Goal: Task Accomplishment & Management: Complete application form

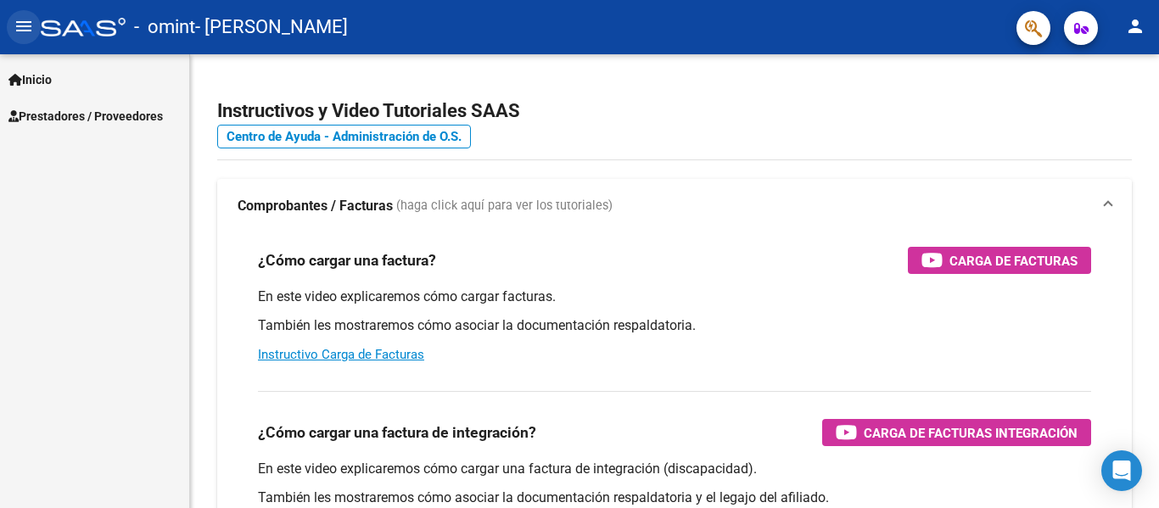
click at [17, 26] on mat-icon "menu" at bounding box center [24, 26] width 20 height 20
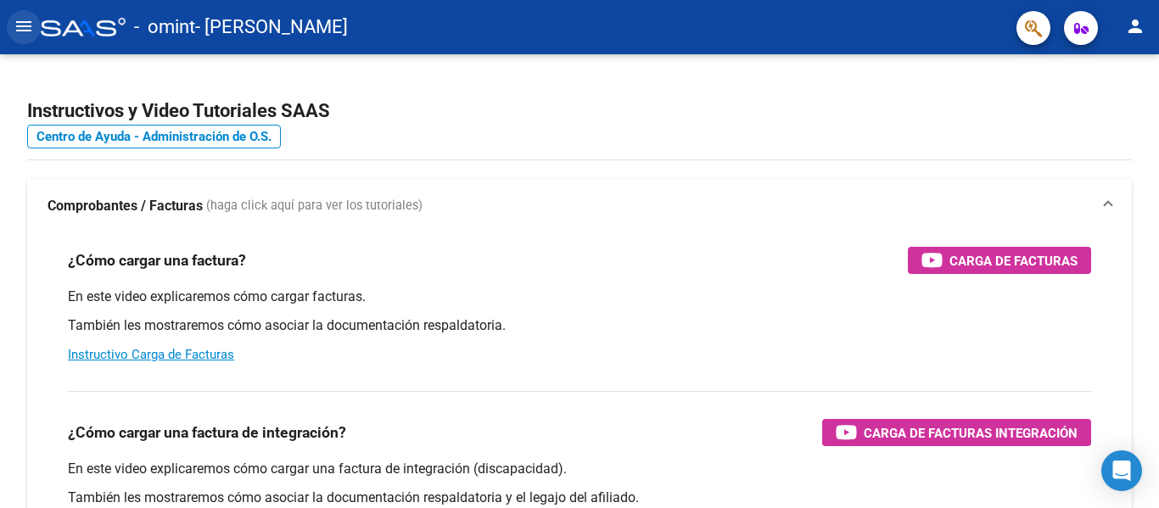
click at [33, 23] on mat-icon "menu" at bounding box center [24, 26] width 20 height 20
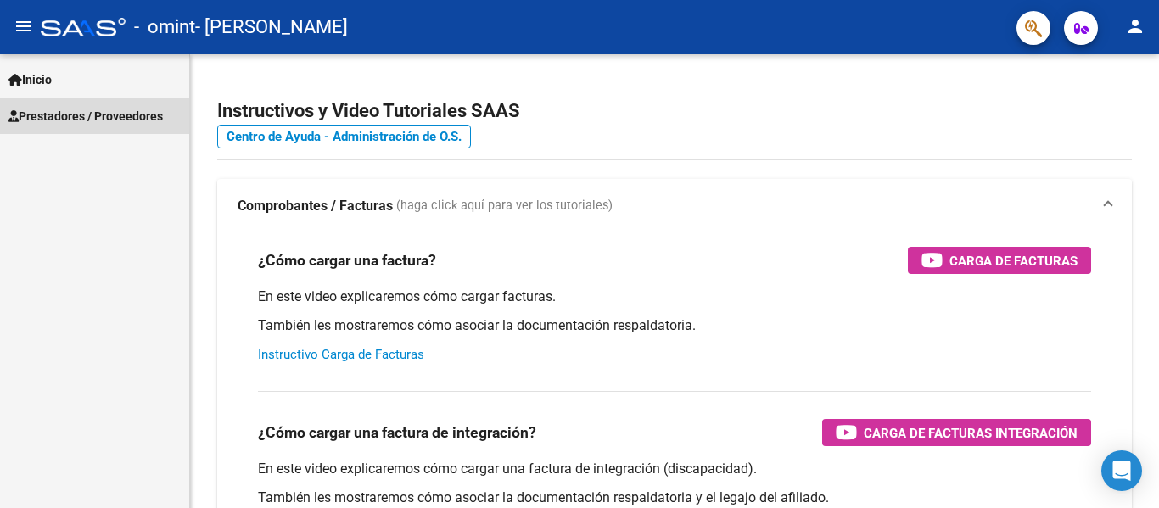
click at [76, 115] on span "Prestadores / Proveedores" at bounding box center [85, 116] width 154 height 19
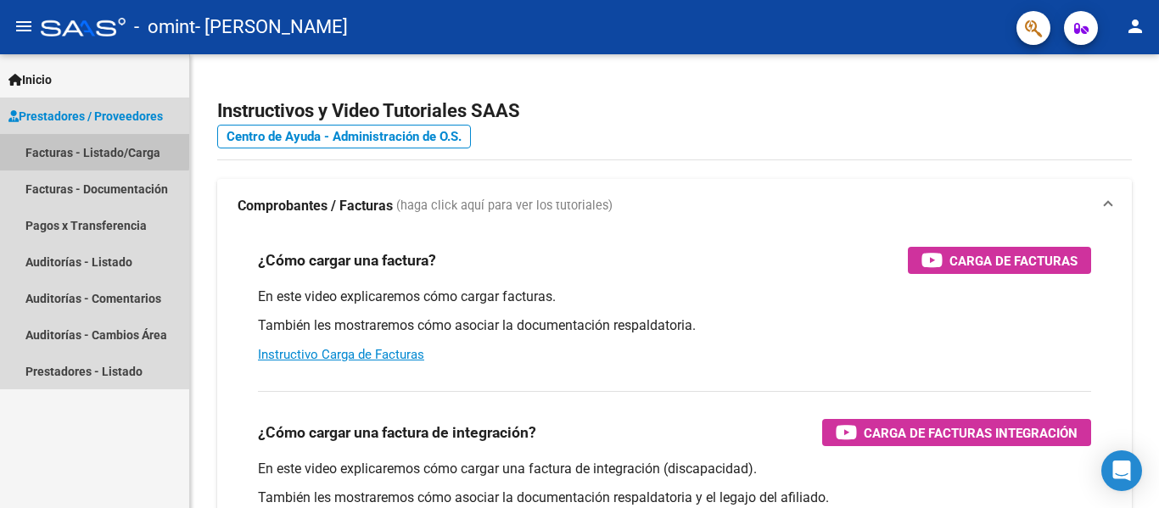
click at [88, 150] on link "Facturas - Listado/Carga" at bounding box center [94, 152] width 189 height 36
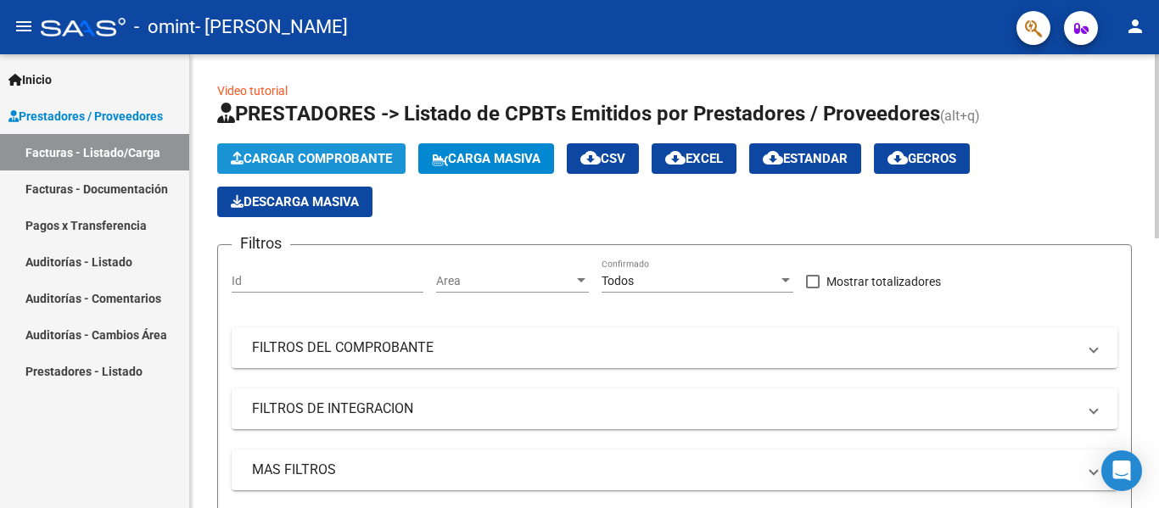
click at [306, 153] on span "Cargar Comprobante" at bounding box center [311, 158] width 161 height 15
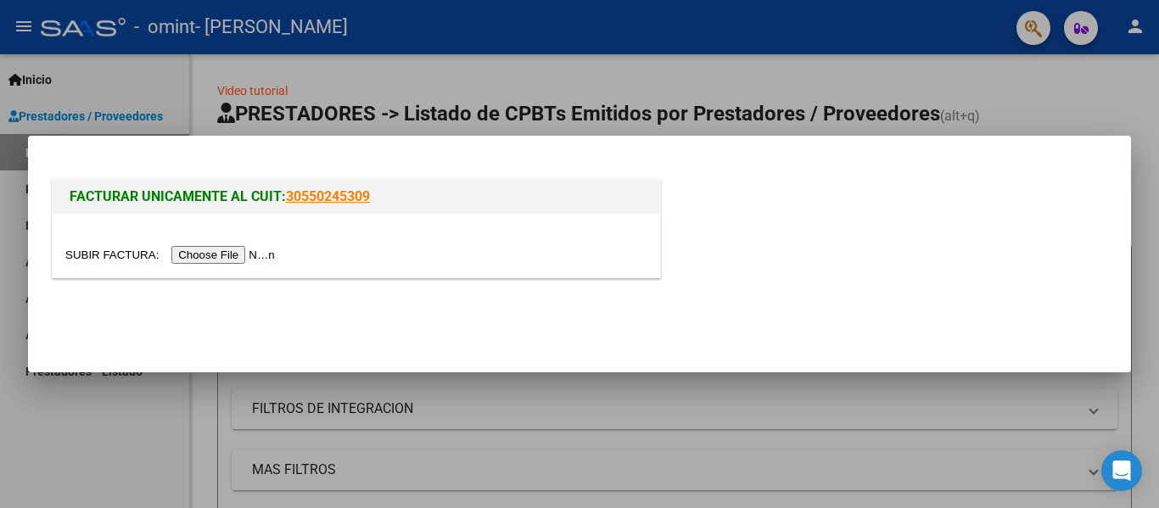
click at [243, 251] on input "file" at bounding box center [172, 255] width 215 height 18
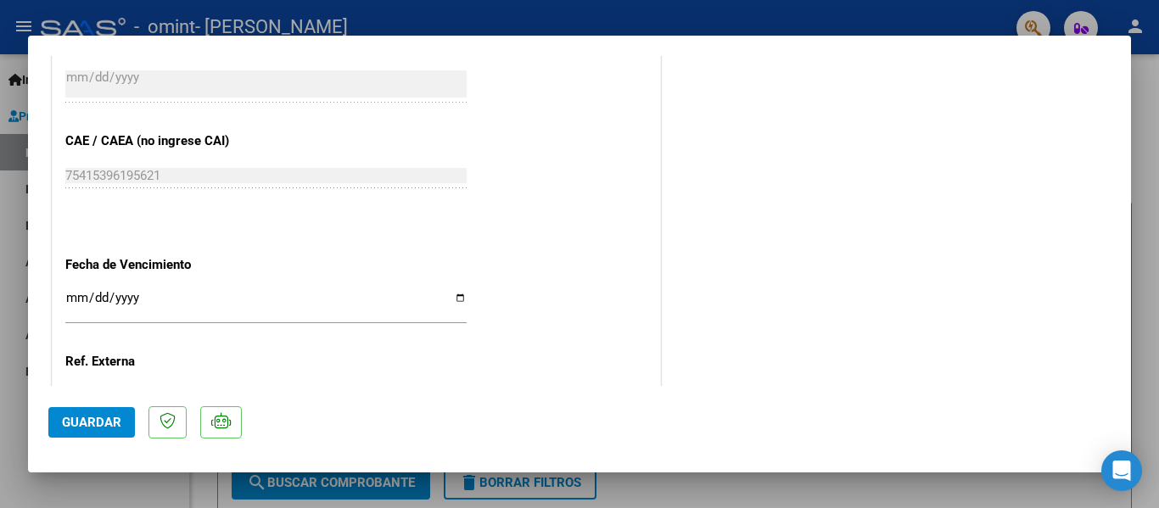
scroll to position [888, 0]
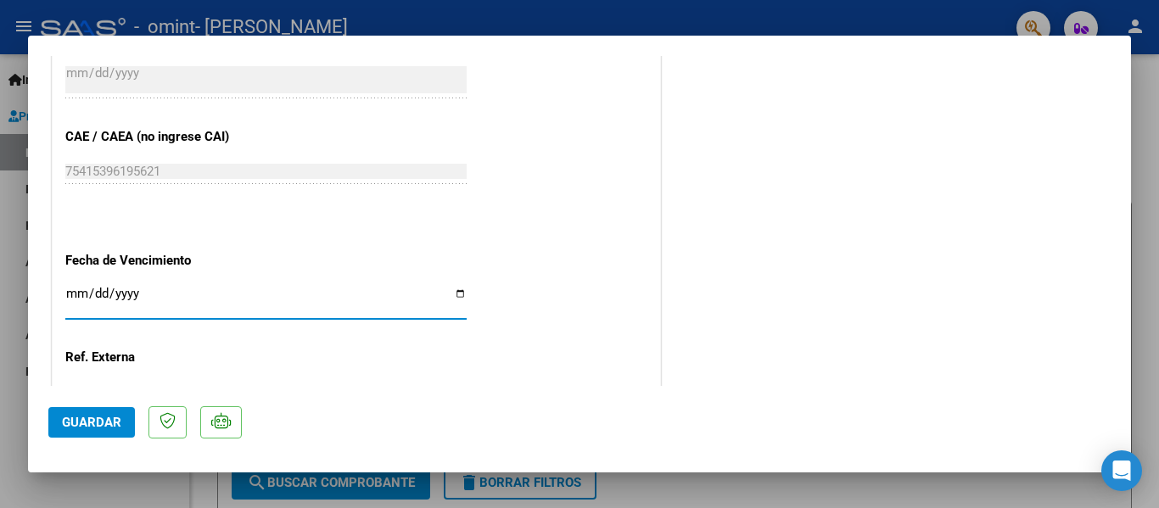
click at [457, 293] on input "Ingresar la fecha" at bounding box center [265, 300] width 401 height 27
type input "[DATE]"
click at [107, 432] on button "Guardar" at bounding box center [91, 422] width 87 height 31
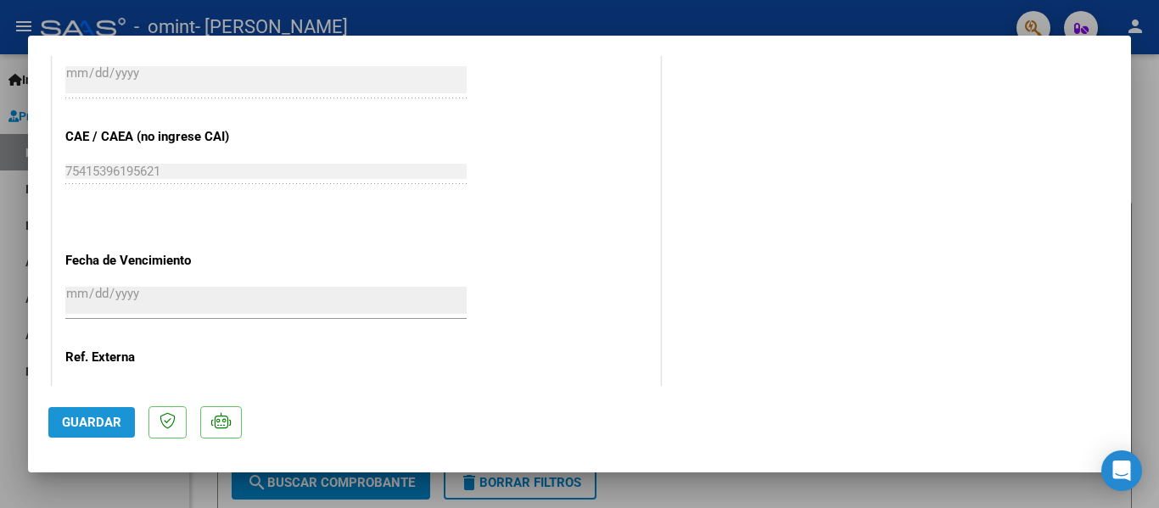
click at [89, 434] on button "Guardar" at bounding box center [91, 422] width 87 height 31
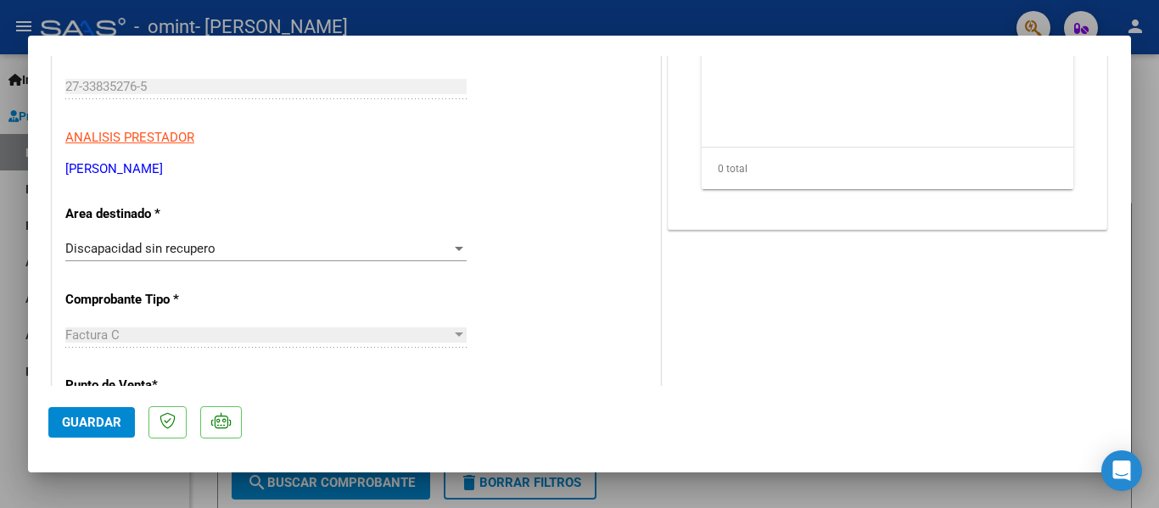
scroll to position [0, 0]
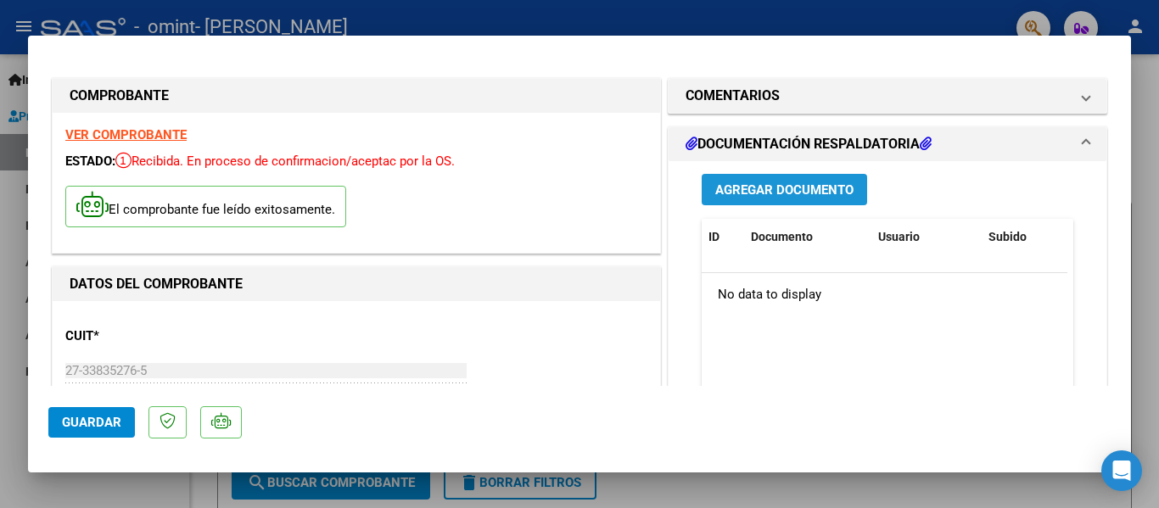
click at [783, 182] on span "Agregar Documento" at bounding box center [784, 189] width 138 height 15
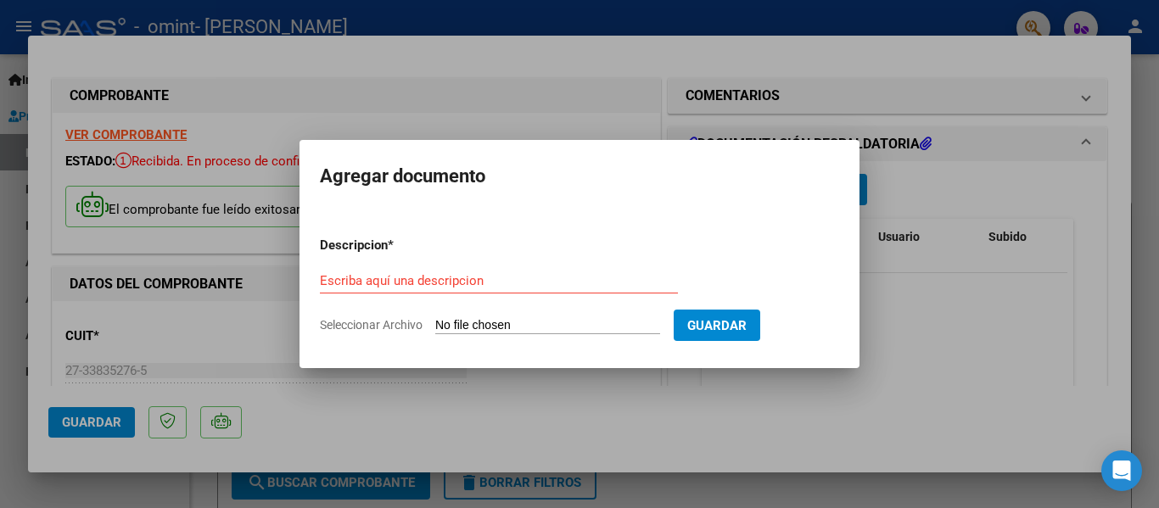
click at [529, 272] on div "Escriba aquí una descripcion" at bounding box center [499, 280] width 358 height 25
click at [526, 278] on input "Escriba aquí una descripcion" at bounding box center [499, 280] width 358 height 15
type input "PLANILLA DE ASISTENCIA"
click at [454, 319] on input "Seleccionar Archivo" at bounding box center [547, 326] width 225 height 16
click at [477, 329] on input "Seleccionar Archivo" at bounding box center [547, 326] width 225 height 16
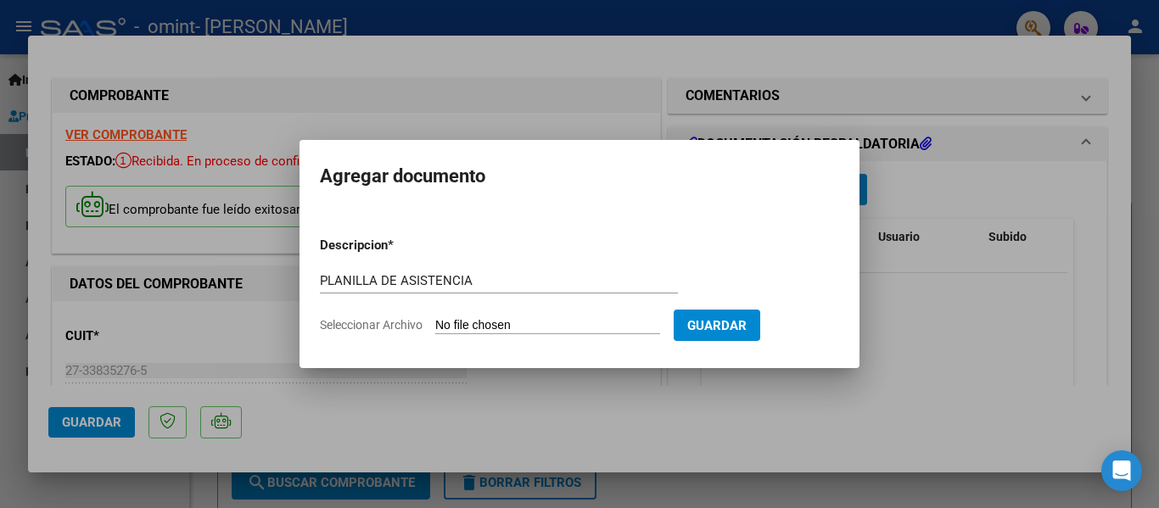
type input "C:\fakepath\[PERSON_NAME] ROJO SEPTIEMBRE.pdf"
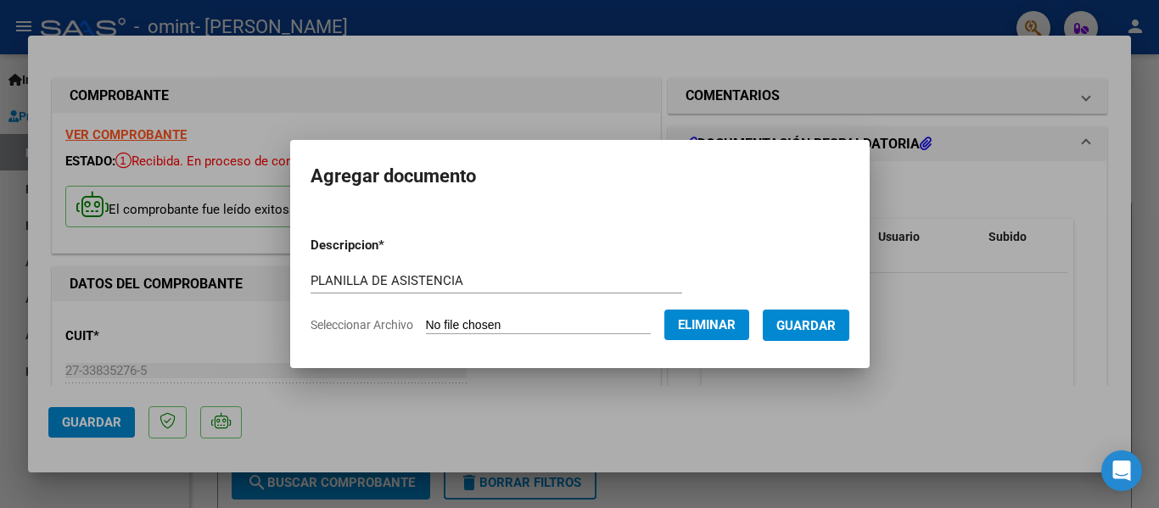
click at [833, 334] on button "Guardar" at bounding box center [806, 325] width 87 height 31
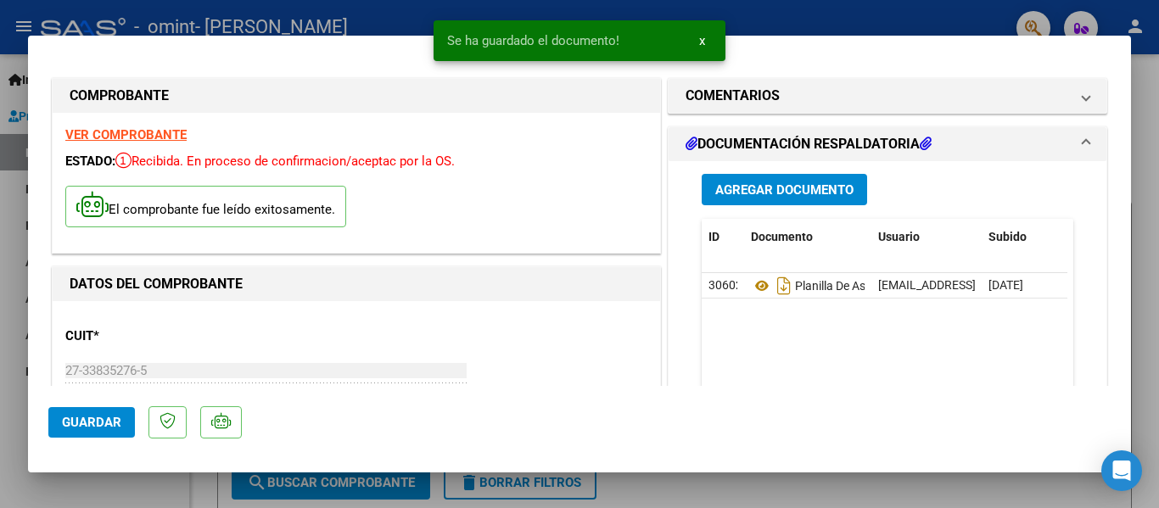
drag, startPoint x: 1118, startPoint y: 112, endPoint x: 1131, endPoint y: 233, distance: 122.1
click at [1131, 233] on div "COMPROBANTE VER COMPROBANTE ESTADO: Recibida. En proceso de confirmacion/acepta…" at bounding box center [579, 254] width 1159 height 508
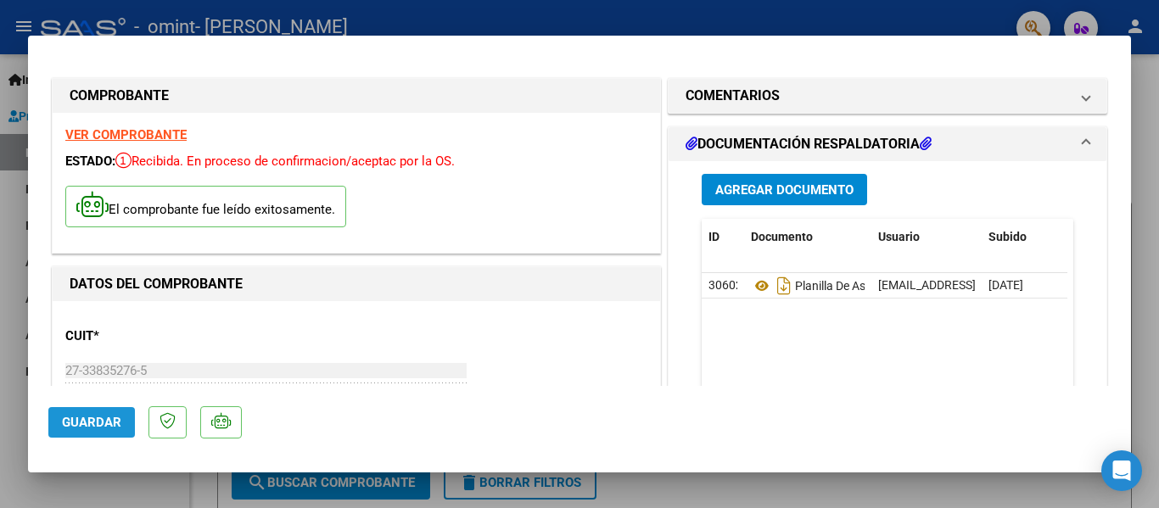
click at [101, 418] on span "Guardar" at bounding box center [91, 422] width 59 height 15
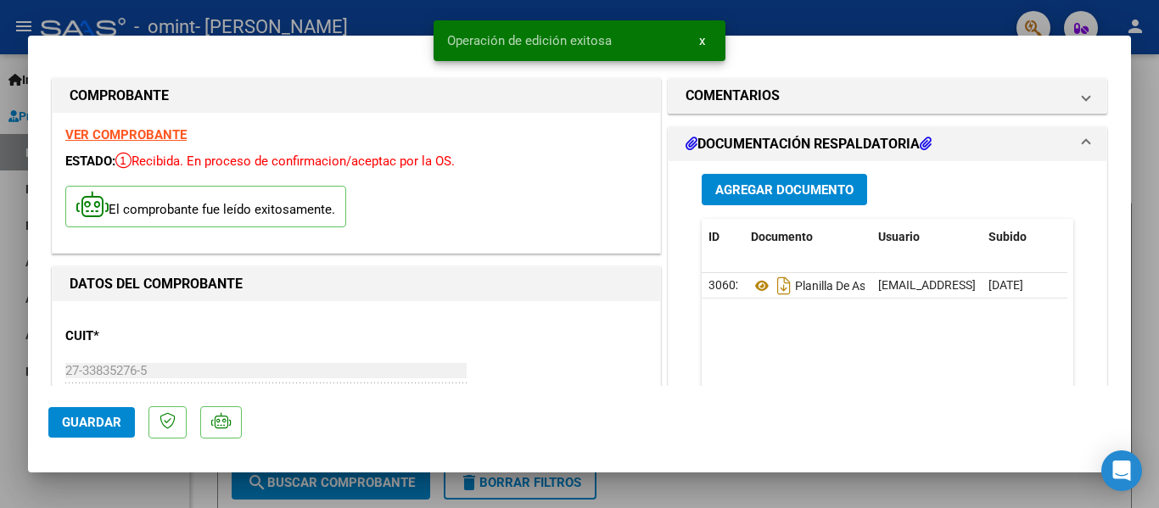
click at [1143, 295] on div at bounding box center [579, 254] width 1159 height 508
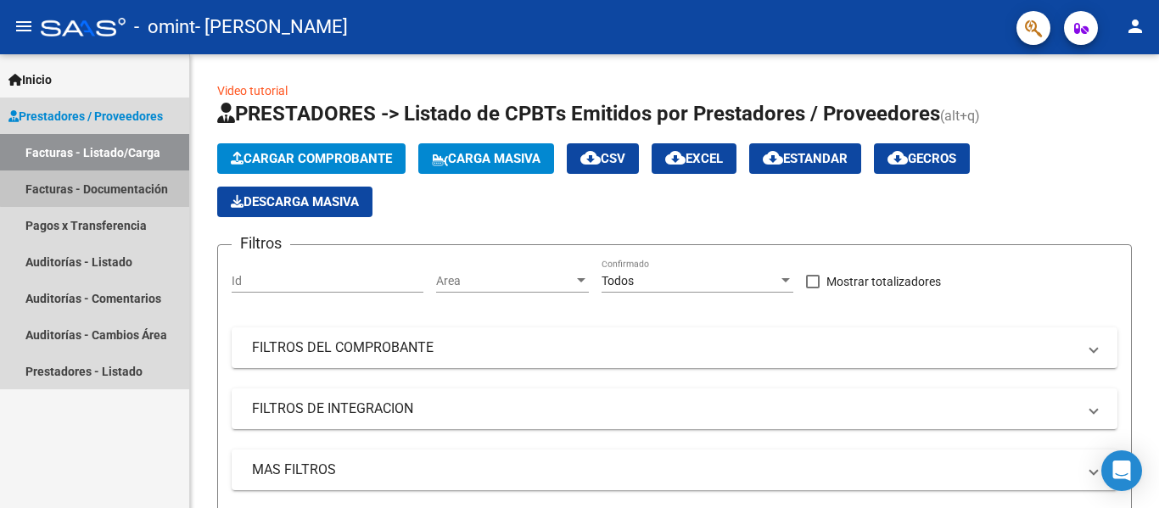
click at [132, 186] on link "Facturas - Documentación" at bounding box center [94, 189] width 189 height 36
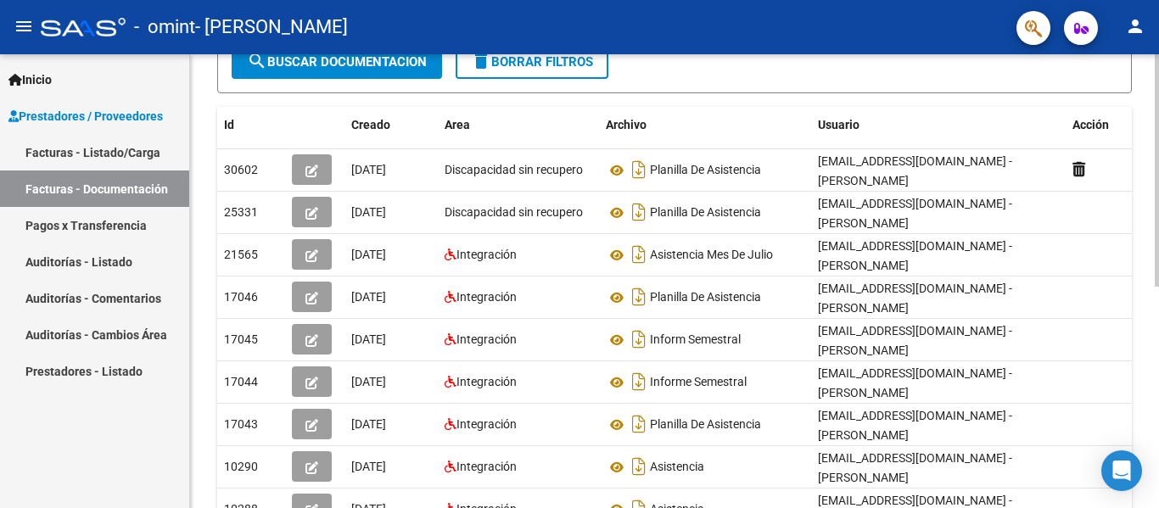
scroll to position [253, 0]
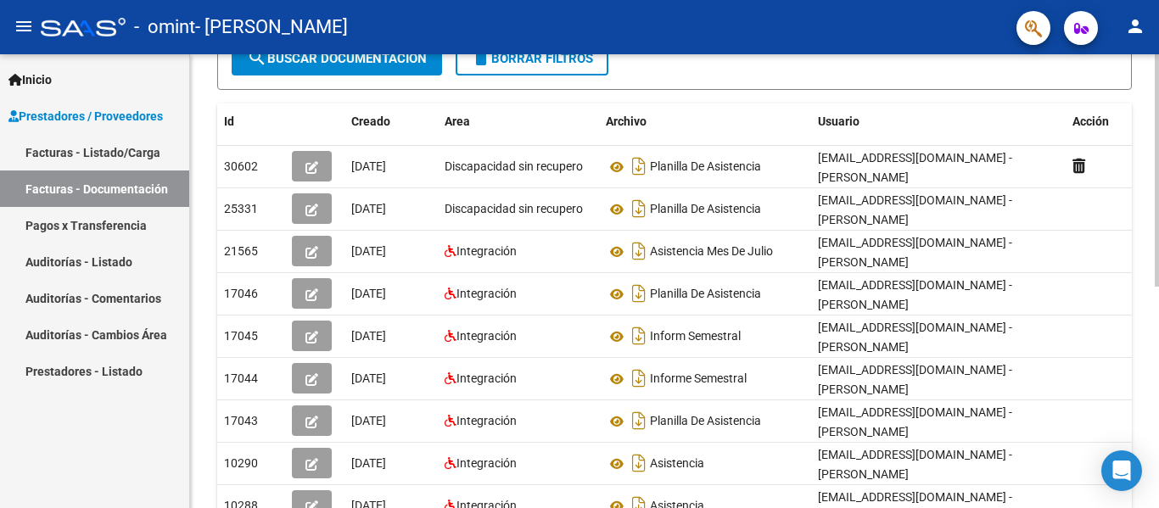
click at [1158, 396] on div at bounding box center [1157, 304] width 4 height 233
